Goal: Task Accomplishment & Management: Manage account settings

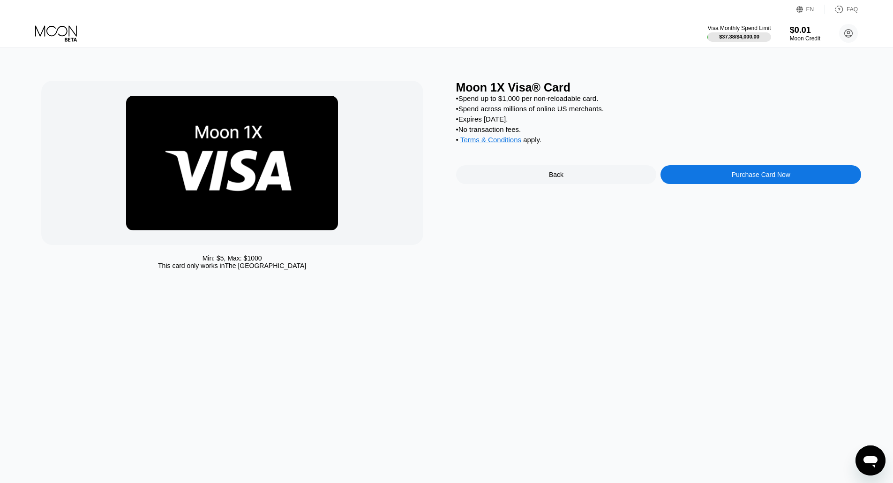
click at [309, 183] on img at bounding box center [232, 163] width 212 height 135
click at [567, 178] on div "Back" at bounding box center [556, 174] width 201 height 19
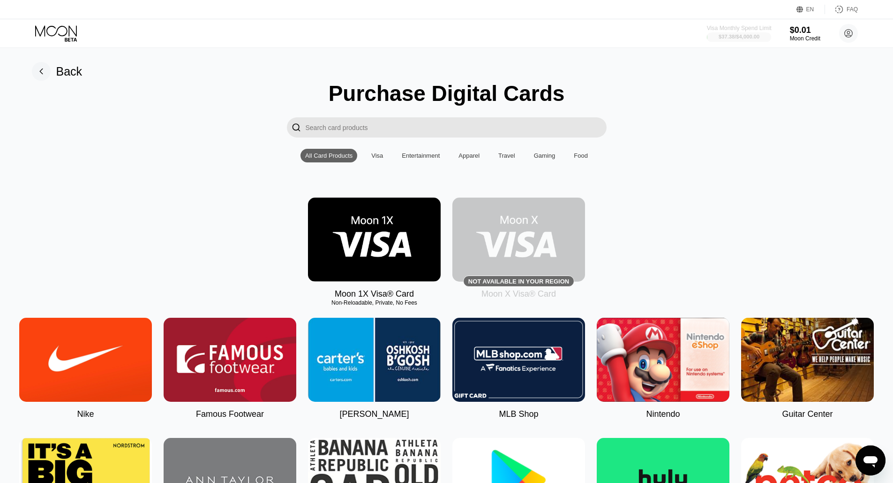
click at [734, 30] on div "Visa Monthly Spend Limit" at bounding box center [739, 28] width 65 height 7
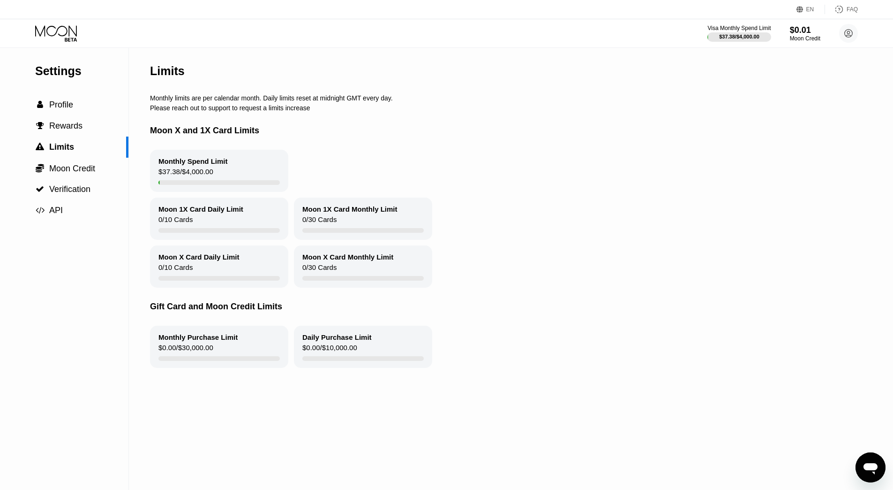
click at [222, 164] on div "Monthly Spend Limit" at bounding box center [193, 161] width 69 height 8
click at [850, 35] on icon at bounding box center [849, 33] width 5 height 5
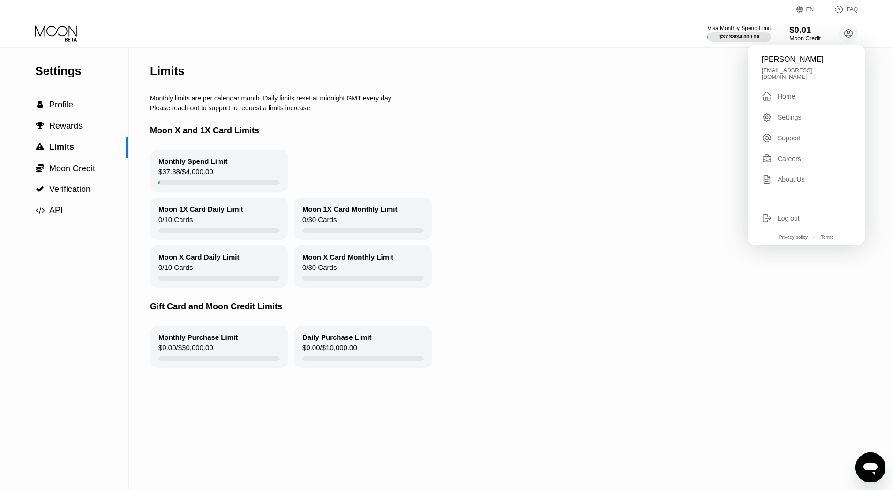
click at [812, 30] on div "$0.01" at bounding box center [805, 30] width 31 height 10
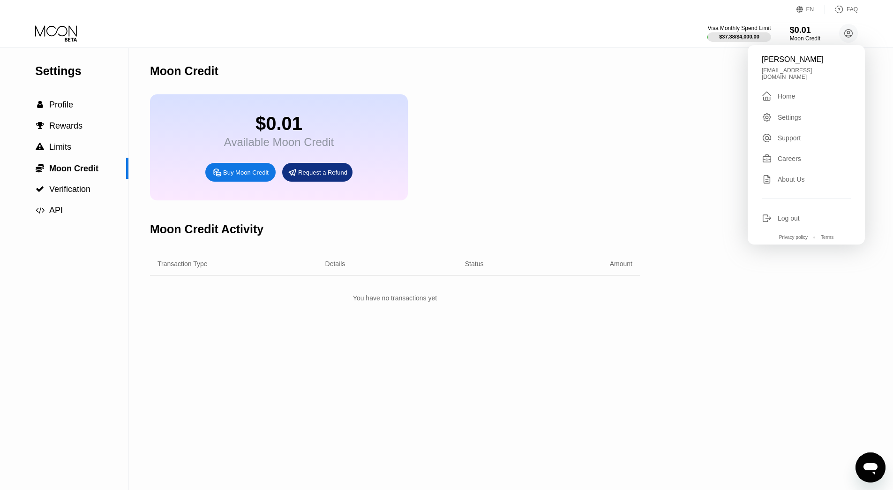
click at [60, 37] on icon at bounding box center [57, 33] width 44 height 16
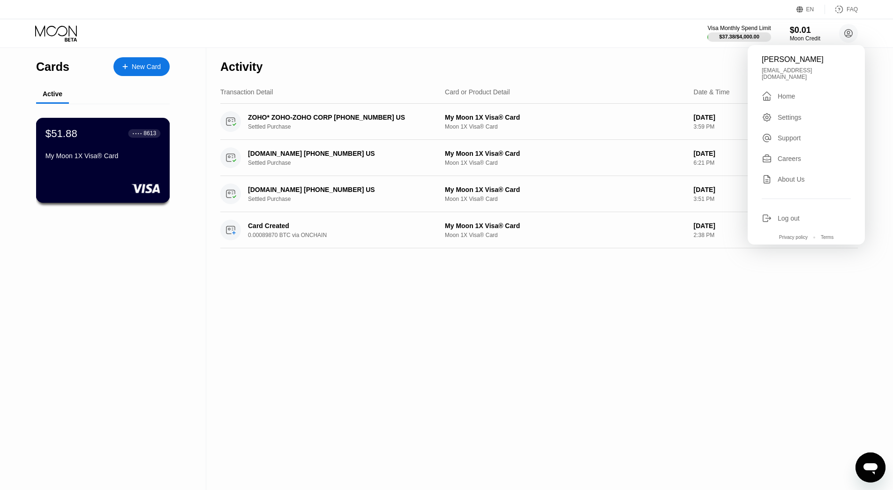
click at [76, 179] on div "$51.88 ● ● ● ● 8613 My Moon 1X Visa® Card" at bounding box center [103, 160] width 134 height 85
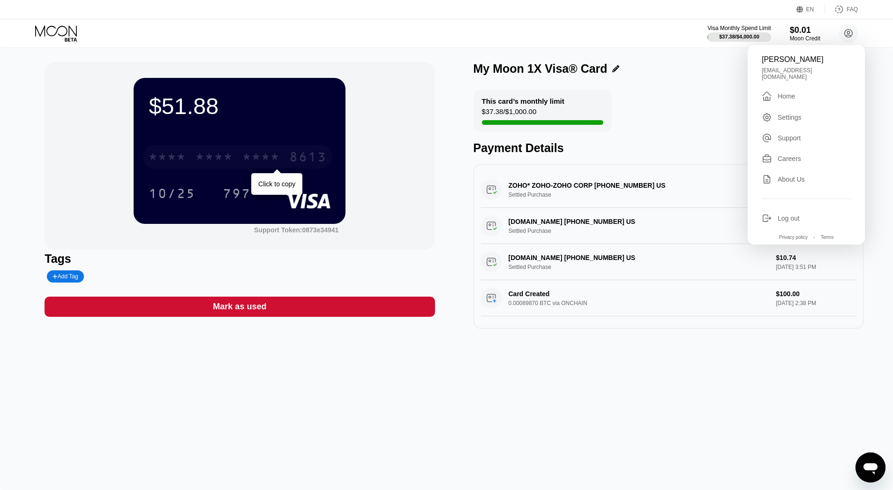
click at [288, 162] on div "* * * * * * * * * * * * 8613" at bounding box center [237, 156] width 189 height 23
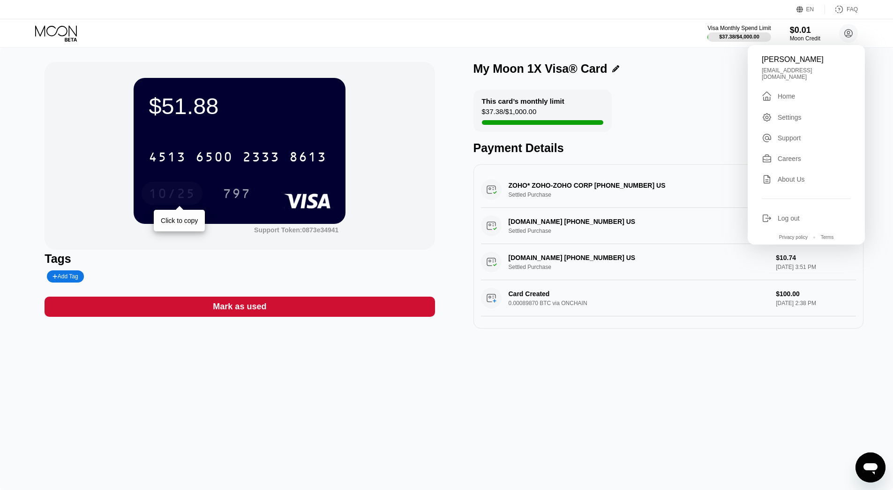
click at [174, 192] on div "10/25" at bounding box center [172, 194] width 47 height 15
click at [242, 196] on div "797" at bounding box center [237, 194] width 28 height 15
